Goal: Information Seeking & Learning: Understand process/instructions

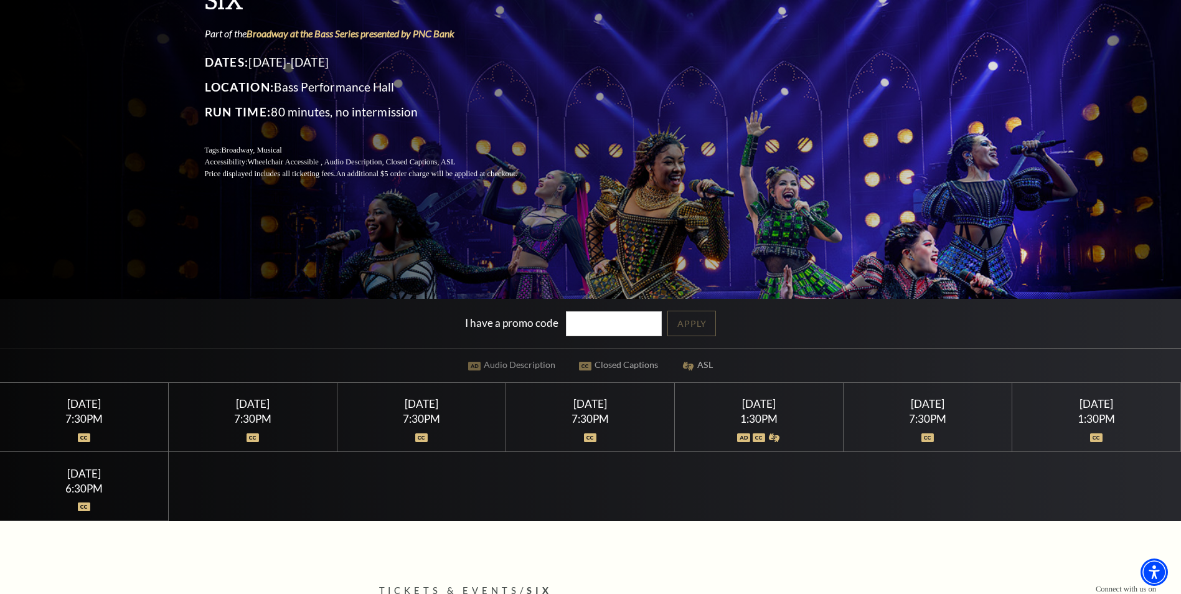
scroll to position [187, 0]
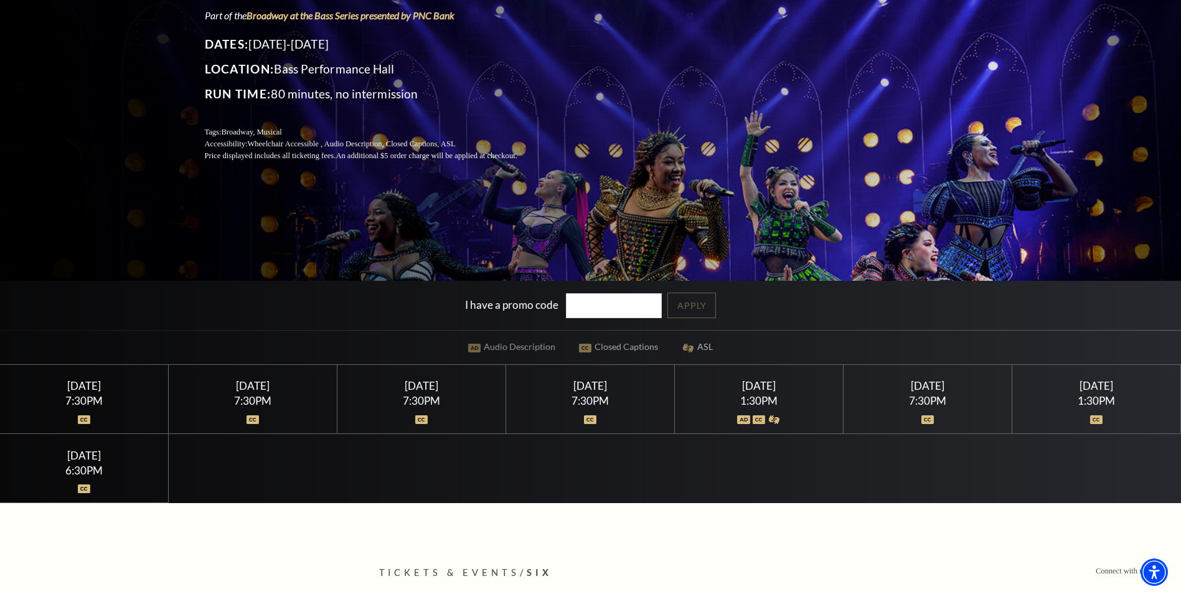
click at [265, 383] on div "[DATE]" at bounding box center [253, 385] width 139 height 13
click at [260, 396] on div "7:30PM" at bounding box center [253, 400] width 139 height 11
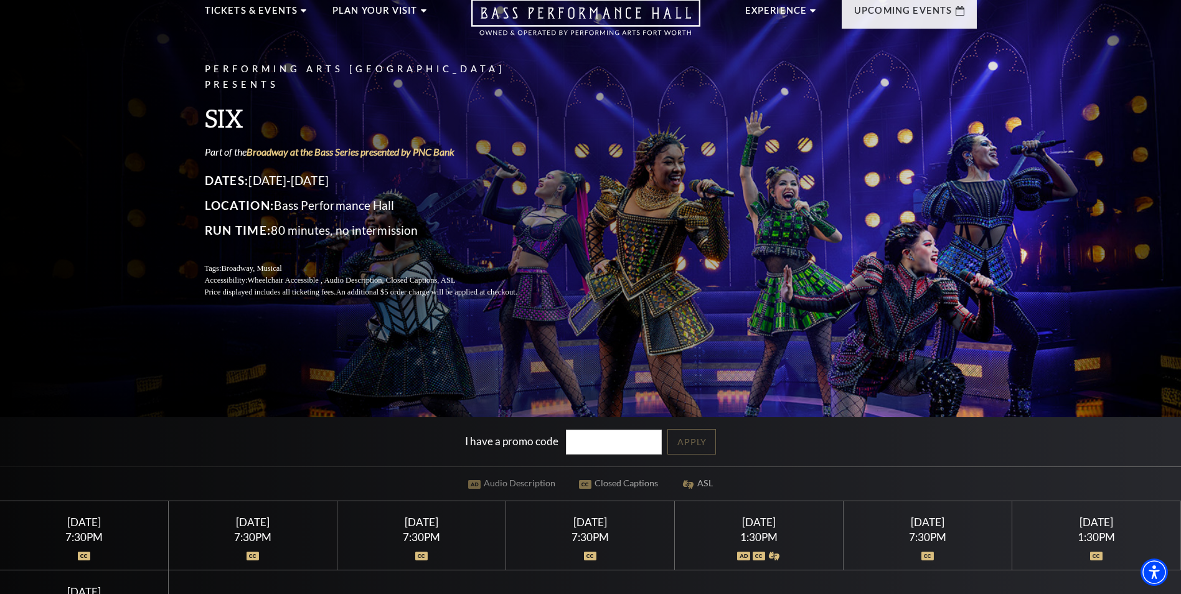
scroll to position [0, 0]
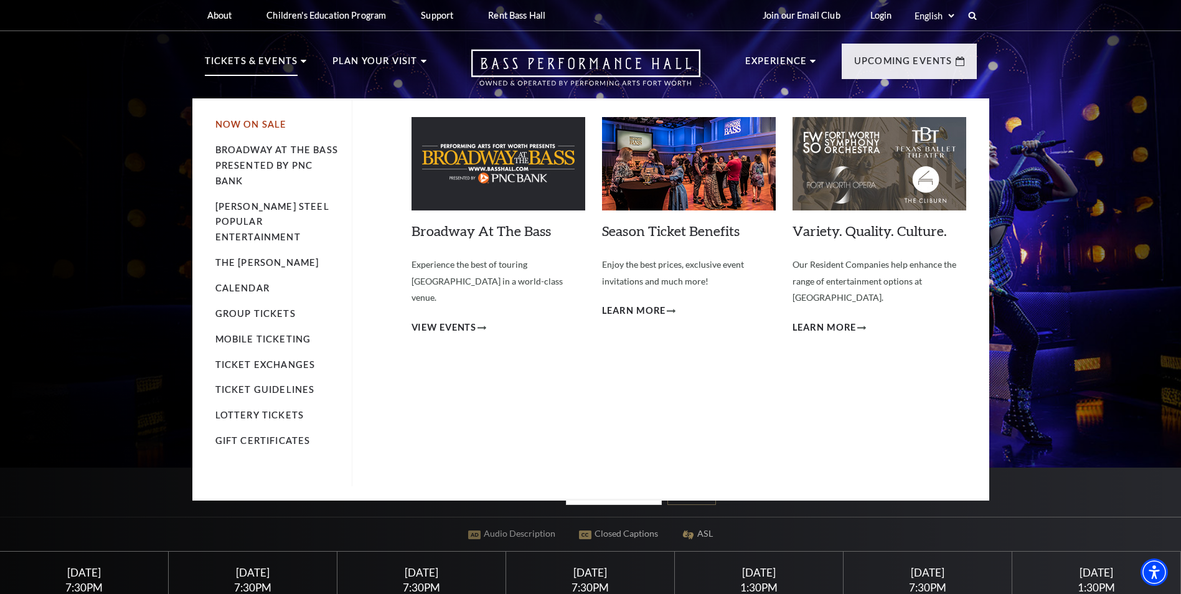
click at [245, 122] on link "Now On Sale" at bounding box center [251, 124] width 72 height 11
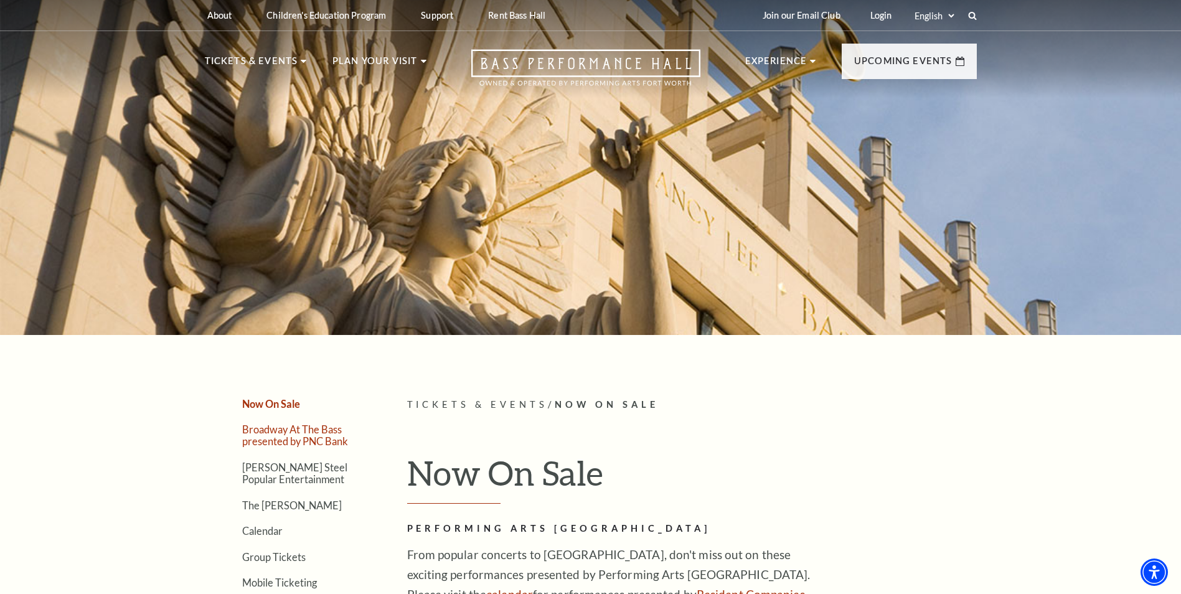
click at [310, 436] on link "Broadway At The Bass presented by PNC Bank" at bounding box center [295, 435] width 106 height 24
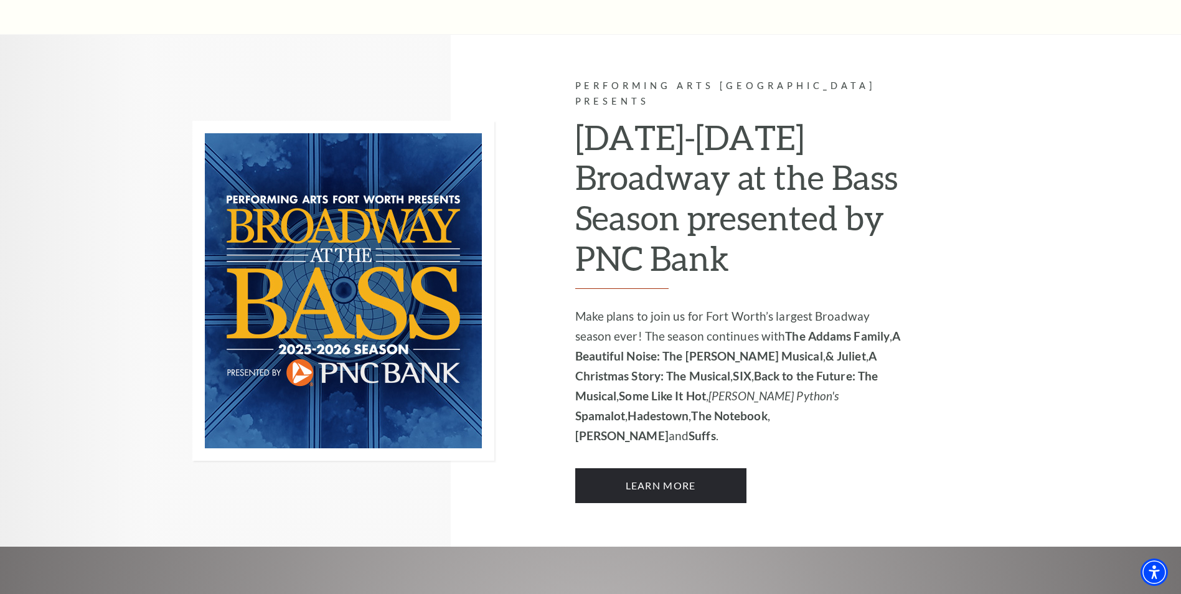
scroll to position [809, 0]
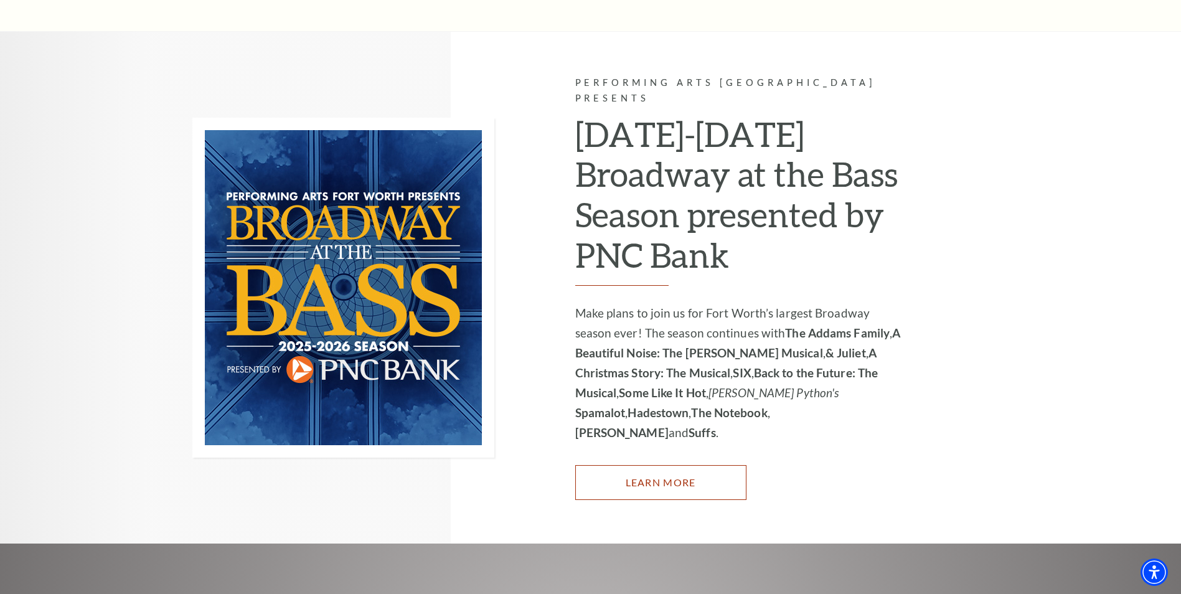
click at [614, 465] on link "Learn More" at bounding box center [660, 482] width 171 height 35
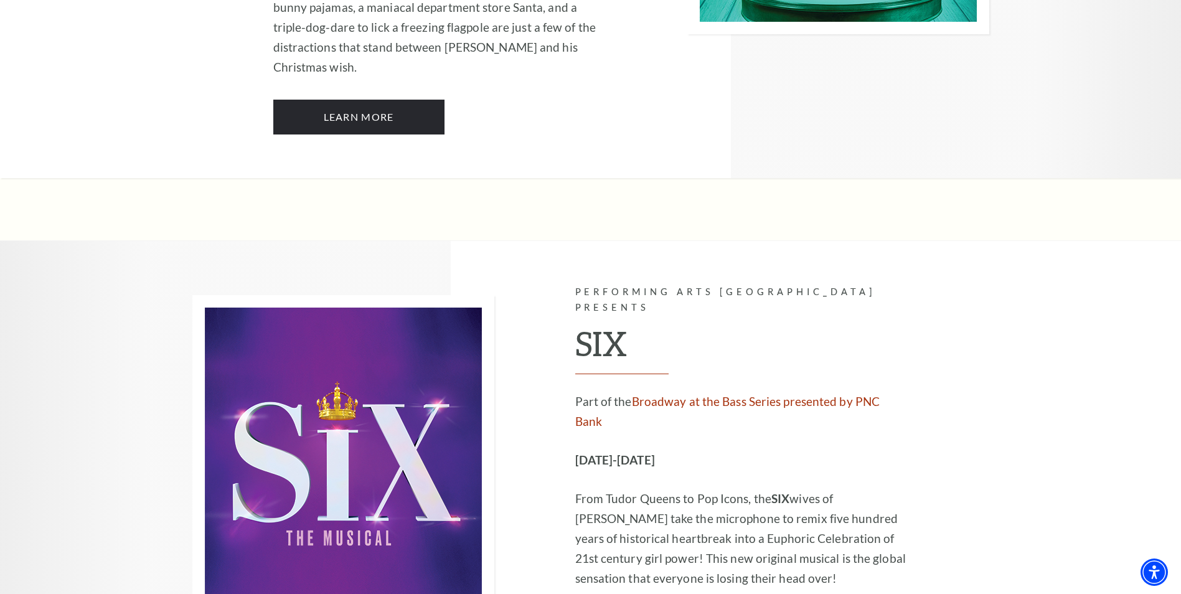
scroll to position [3735, 0]
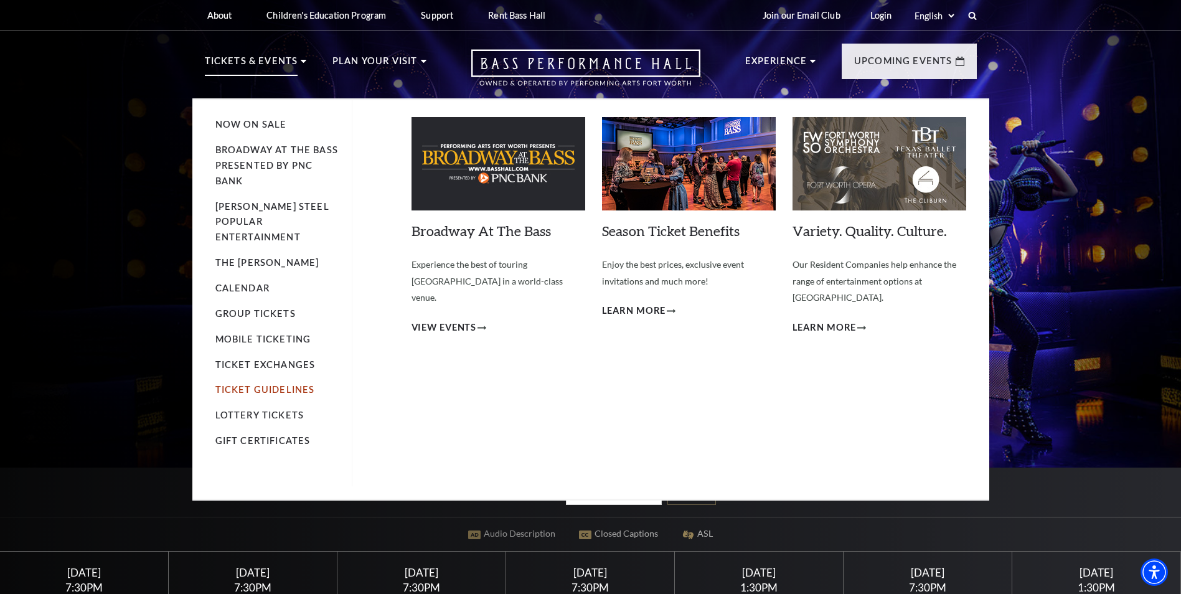
click at [227, 384] on link "Ticket Guidelines" at bounding box center [265, 389] width 100 height 11
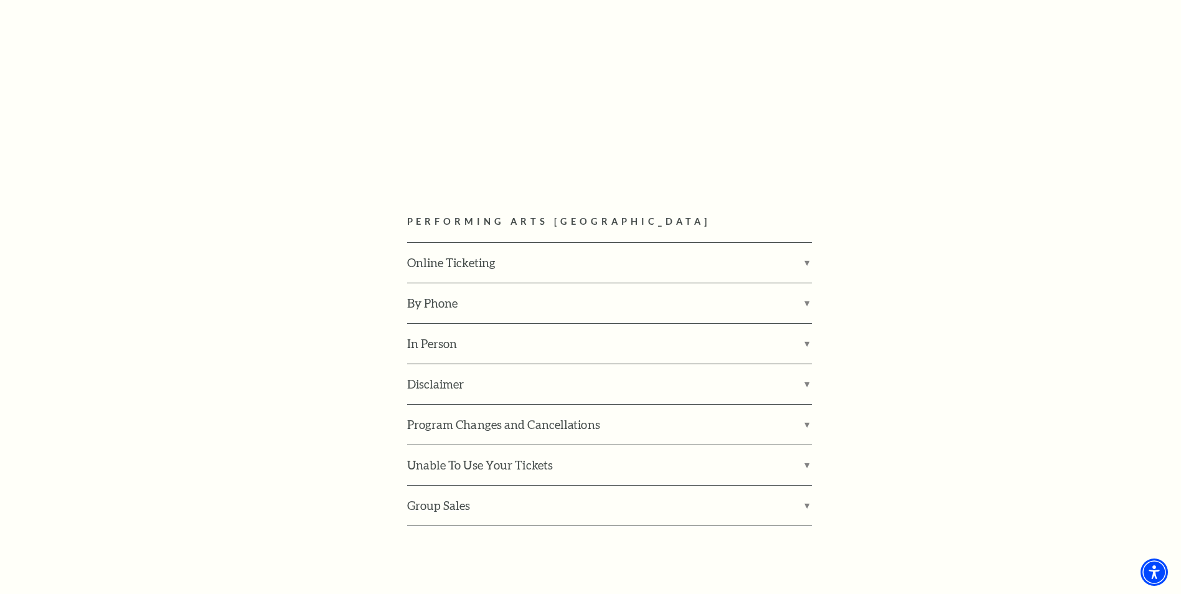
scroll to position [1619, 0]
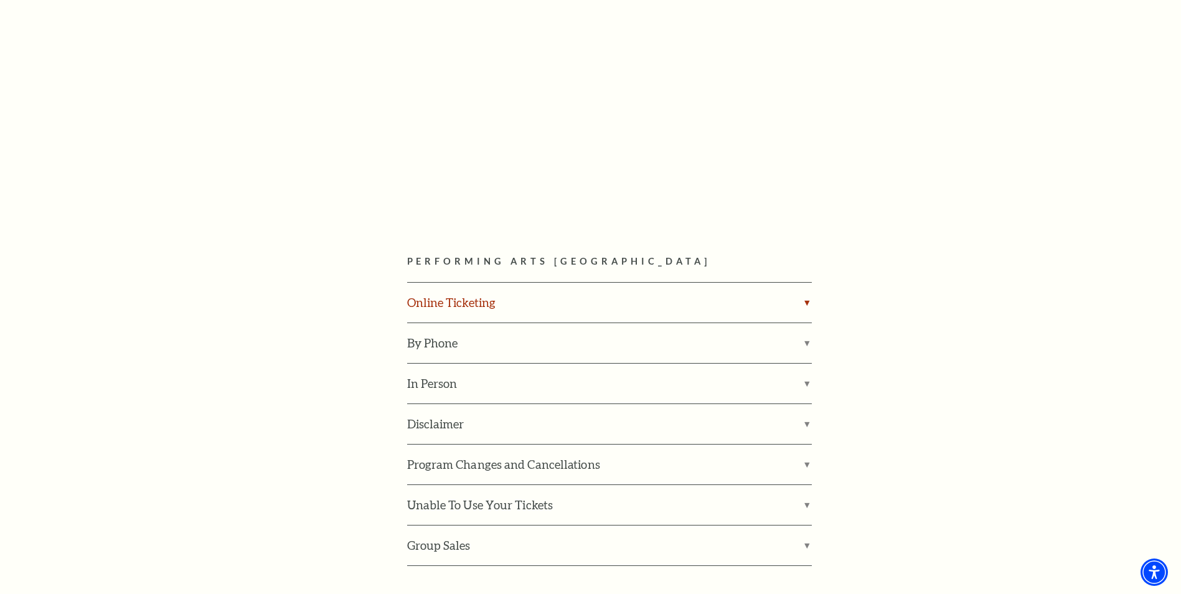
click at [469, 283] on label "Online Ticketing" at bounding box center [609, 303] width 405 height 40
click at [0, 0] on input "Online Ticketing" at bounding box center [0, 0] width 0 height 0
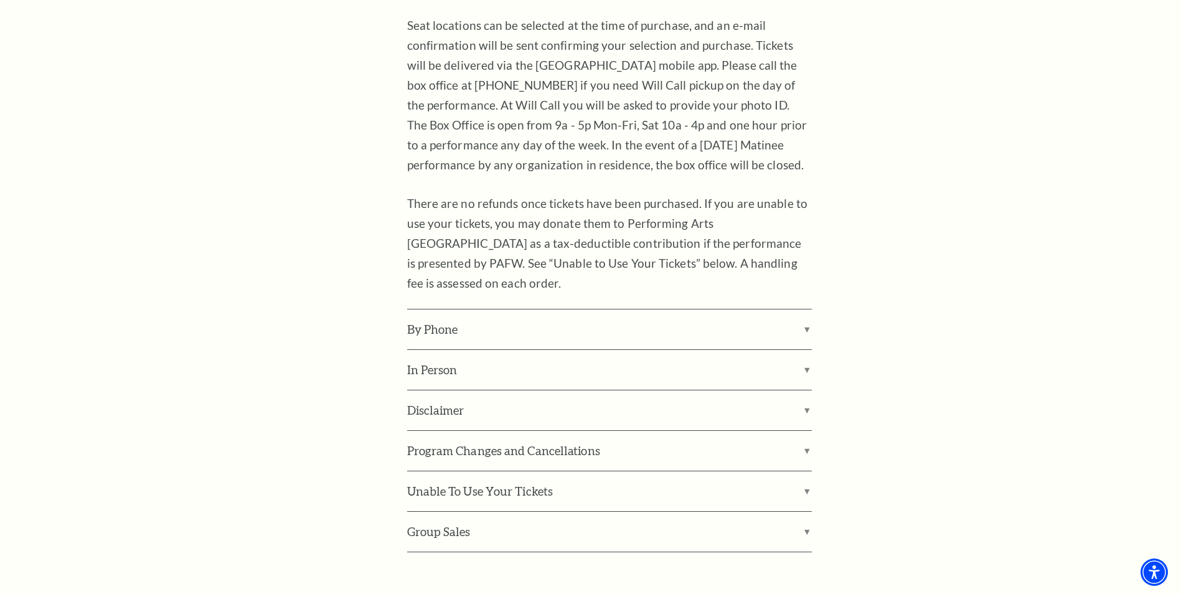
scroll to position [2054, 0]
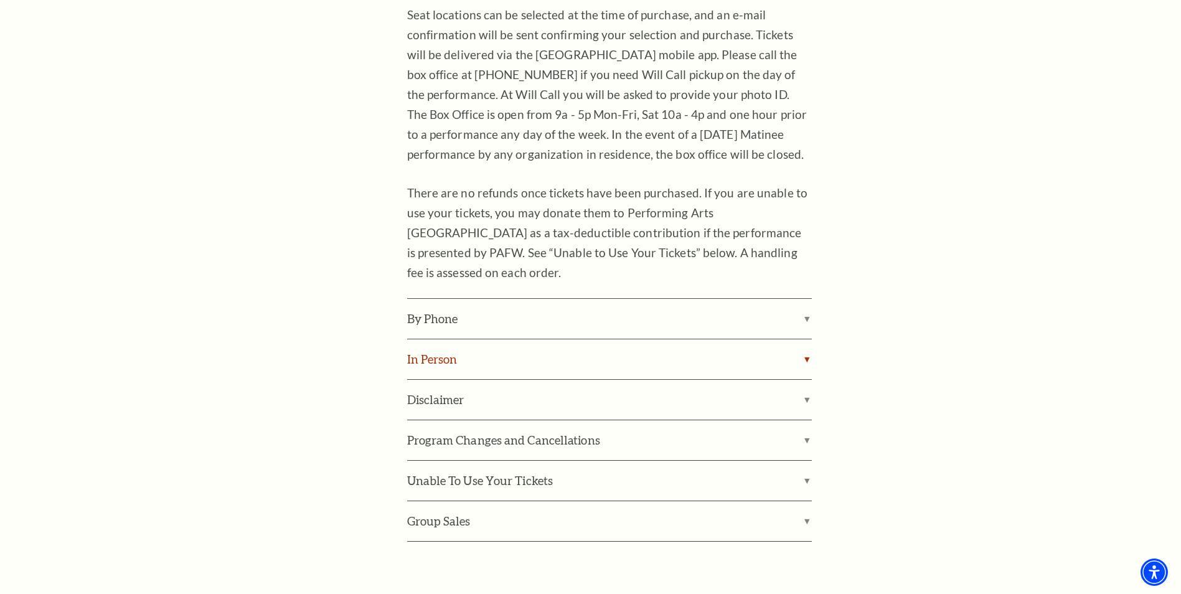
click at [442, 339] on label "In Person" at bounding box center [609, 359] width 405 height 40
click at [0, 0] on input "In Person" at bounding box center [0, 0] width 0 height 0
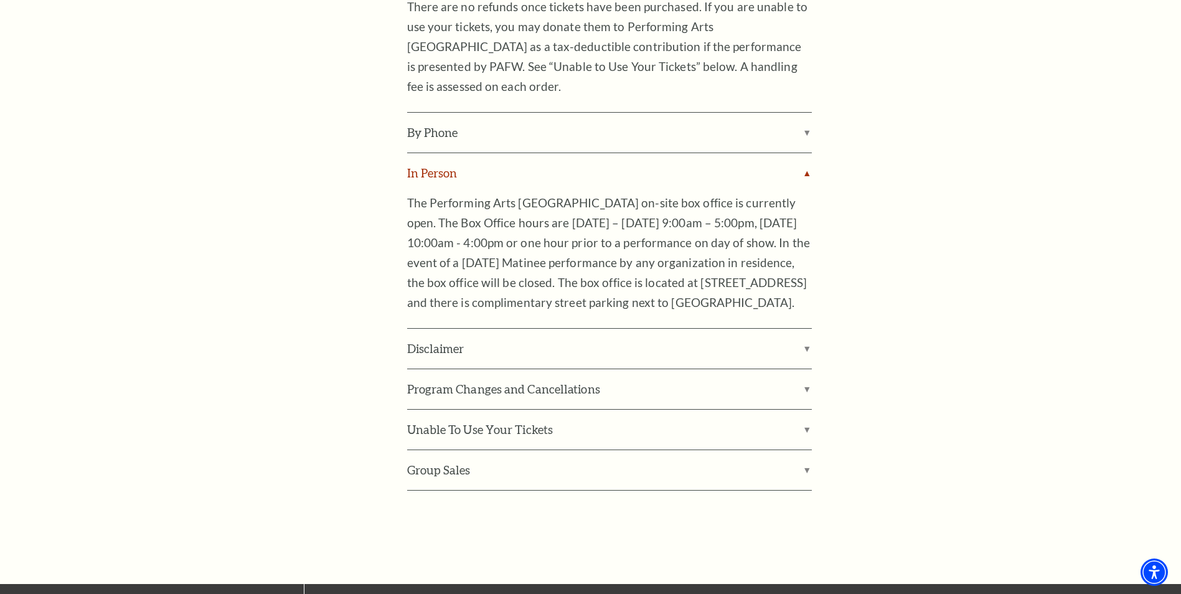
scroll to position [2241, 0]
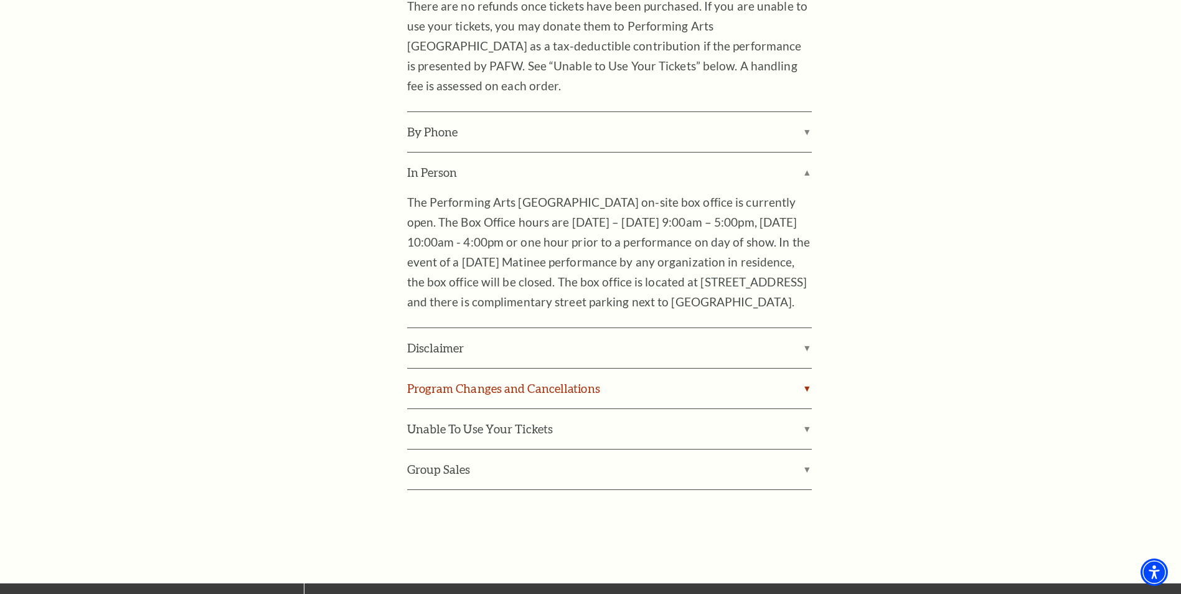
click at [453, 369] on label "Program Changes and Cancellations" at bounding box center [609, 389] width 405 height 40
click at [0, 0] on input "Program Changes and Cancellations" at bounding box center [0, 0] width 0 height 0
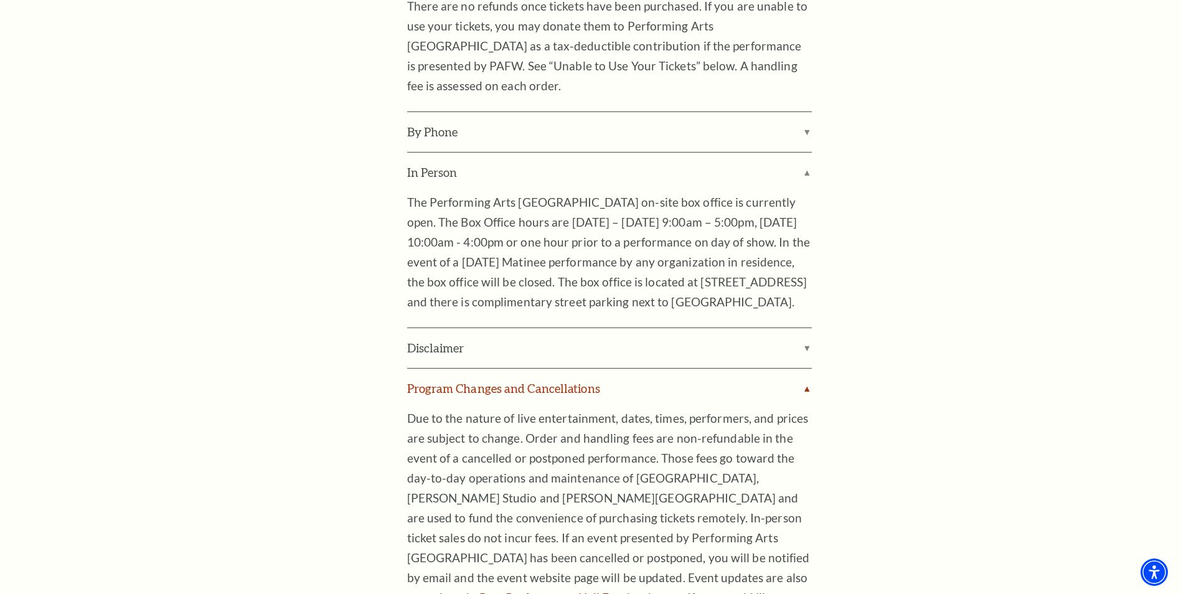
click at [454, 369] on label "Program Changes and Cancellations" at bounding box center [609, 389] width 405 height 40
click at [0, 0] on input "Program Changes and Cancellations" at bounding box center [0, 0] width 0 height 0
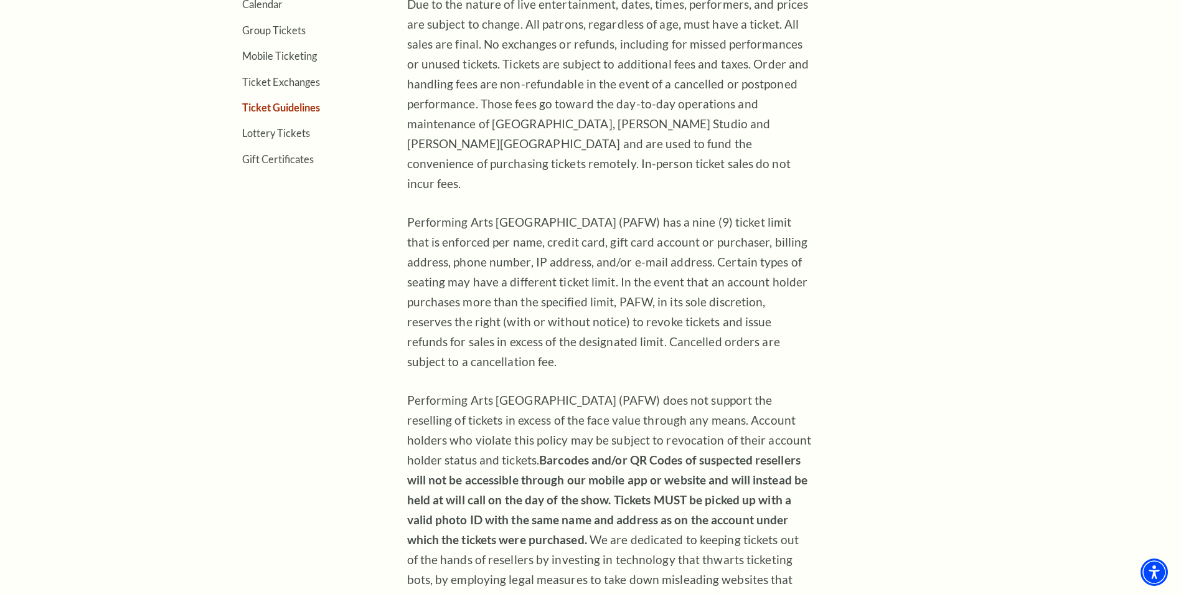
scroll to position [436, 0]
